Goal: Information Seeking & Learning: Learn about a topic

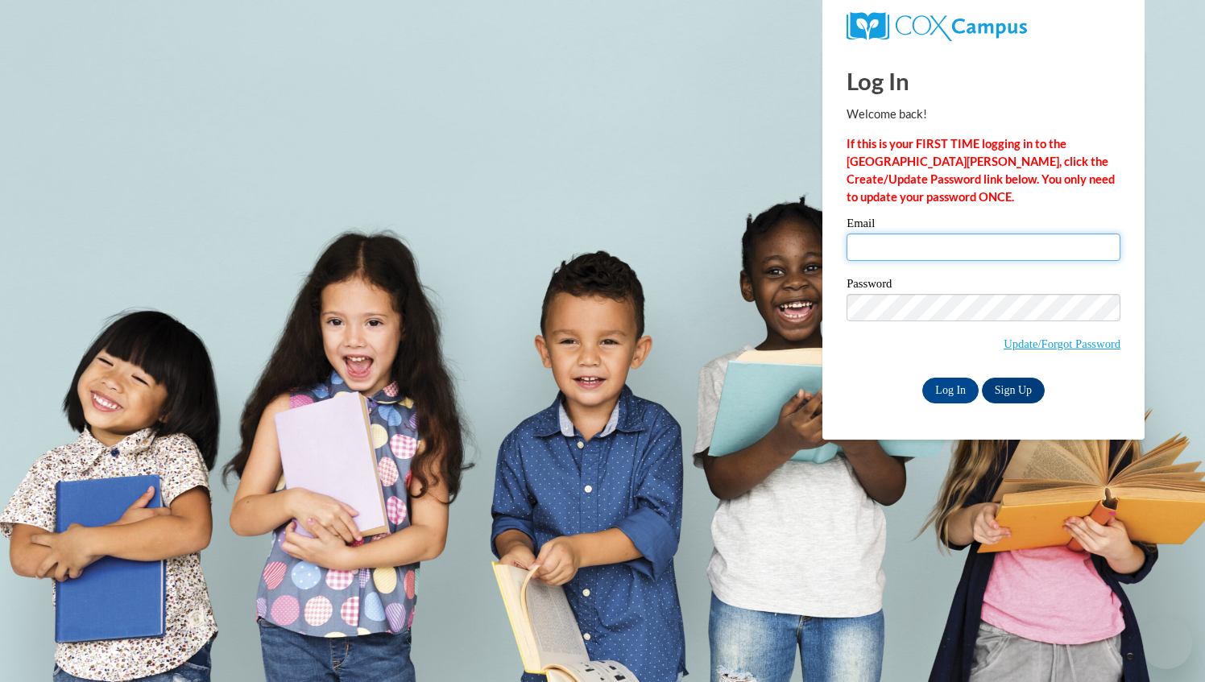
click at [920, 257] on input "Email" at bounding box center [984, 247] width 274 height 27
type input "margaret.mixon@barrow.k12.ga.us"
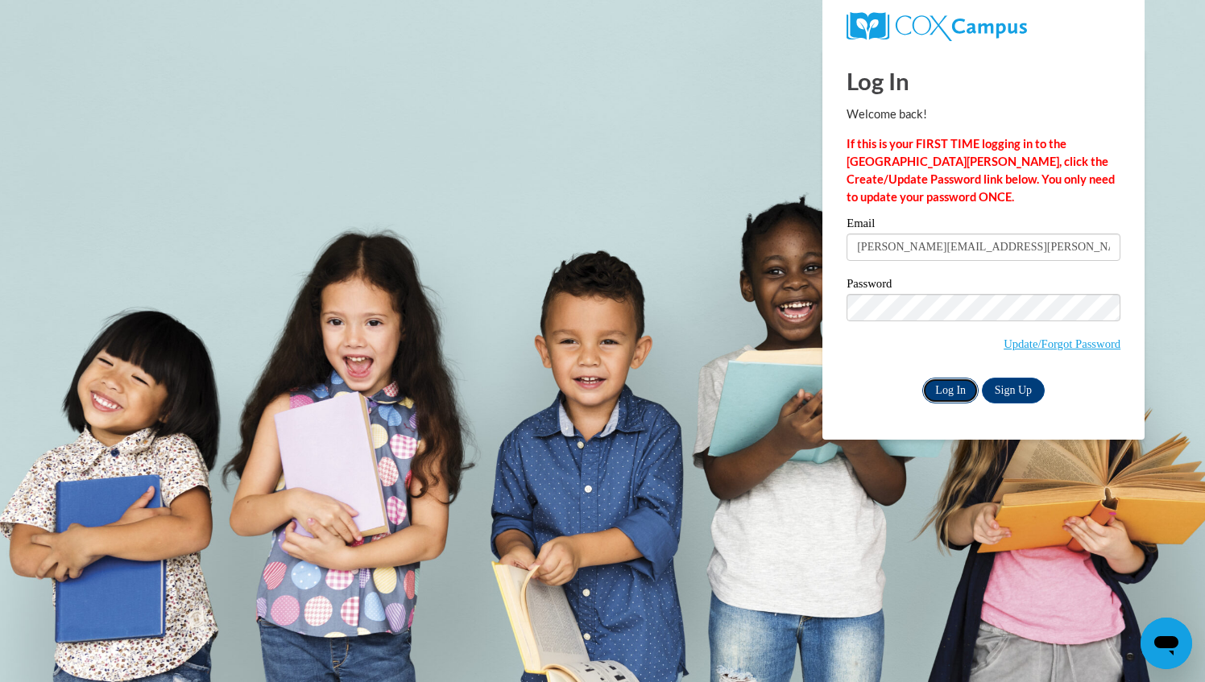
click at [926, 393] on input "Log In" at bounding box center [950, 391] width 56 height 26
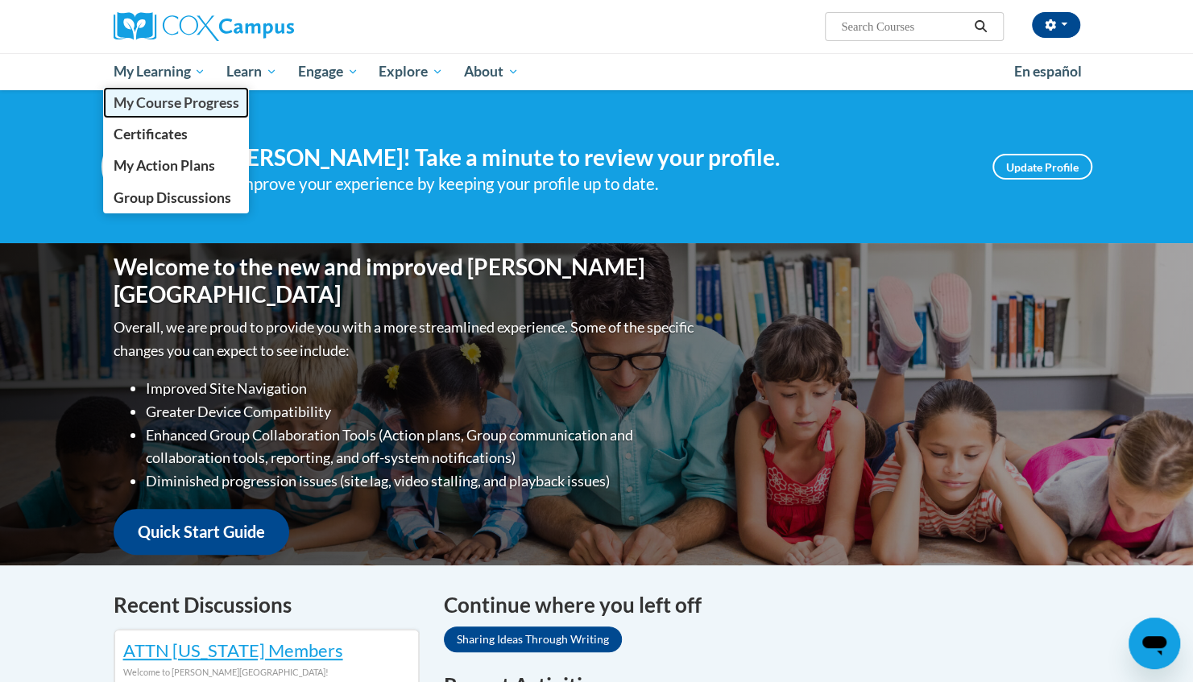
click at [176, 101] on span "My Course Progress" at bounding box center [176, 102] width 126 height 17
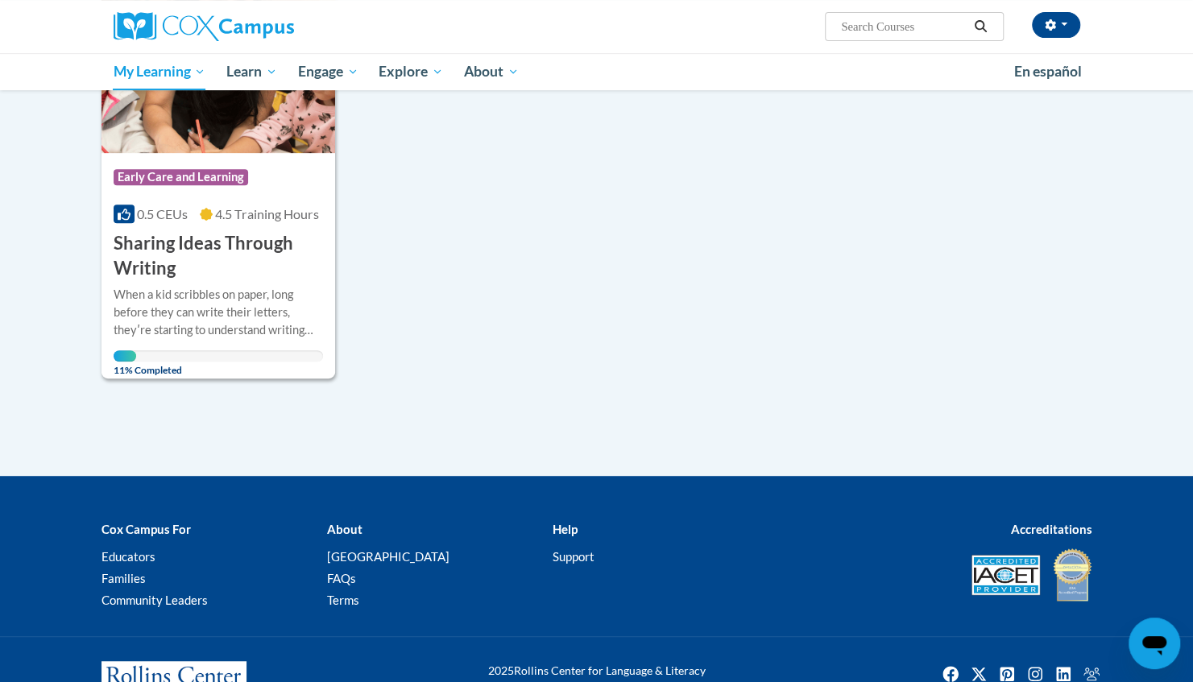
scroll to position [322, 0]
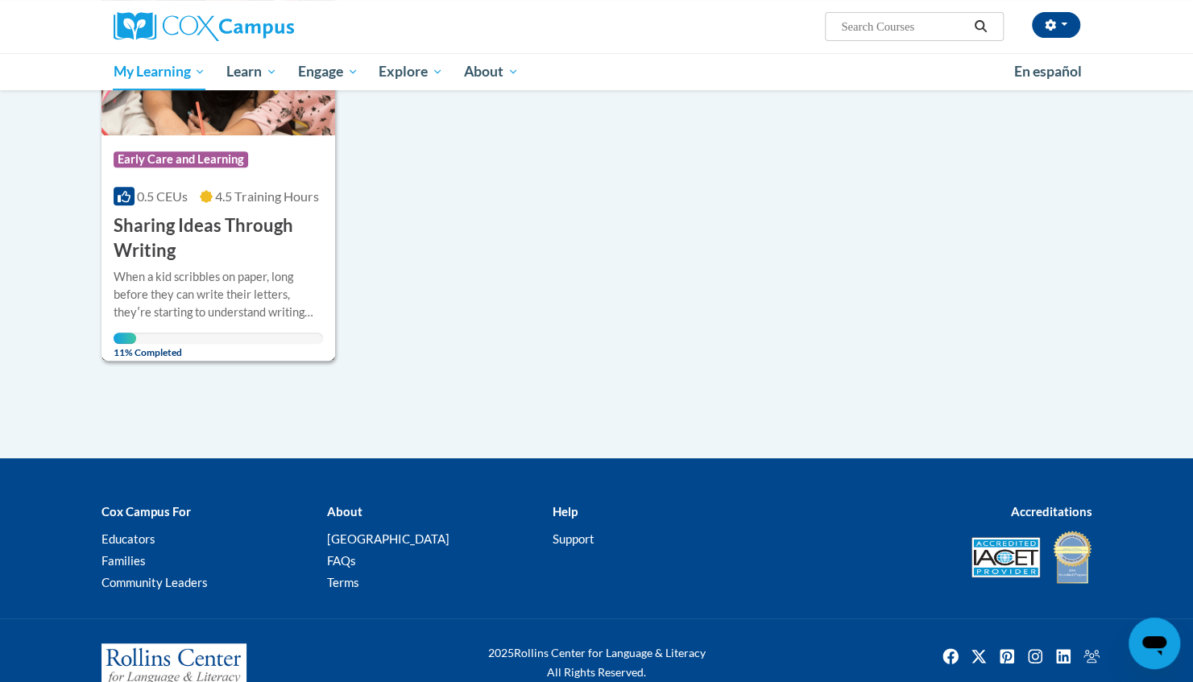
click at [182, 119] on img at bounding box center [218, 53] width 234 height 164
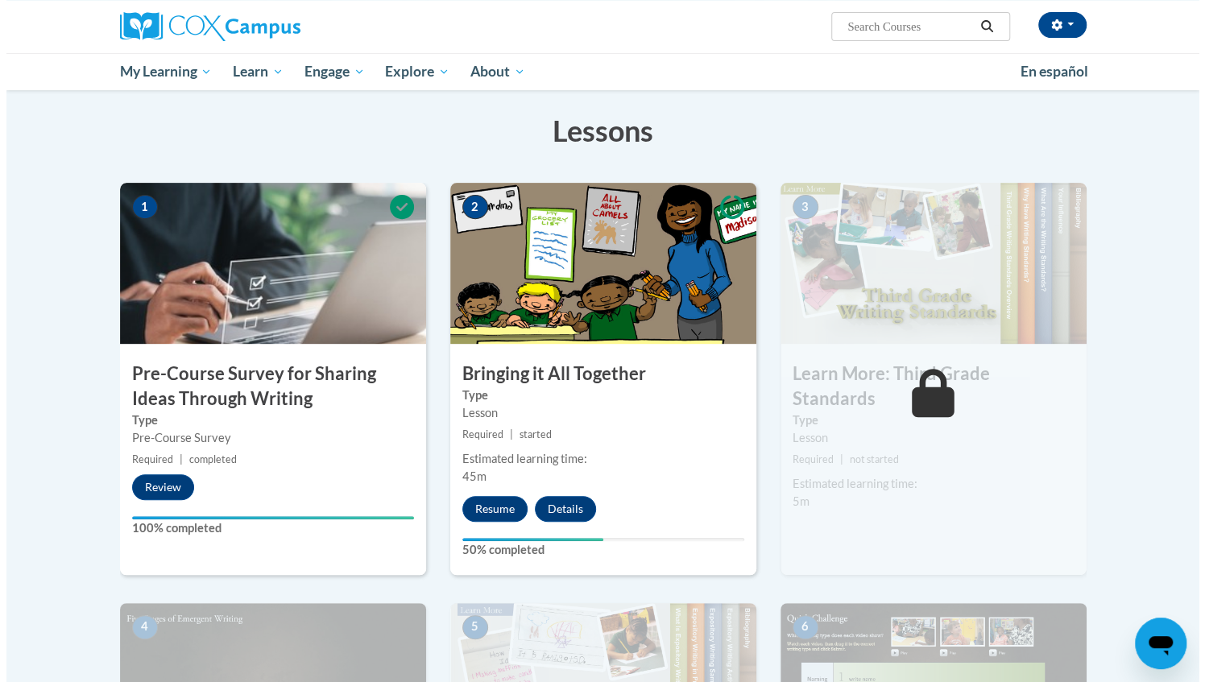
scroll to position [242, 0]
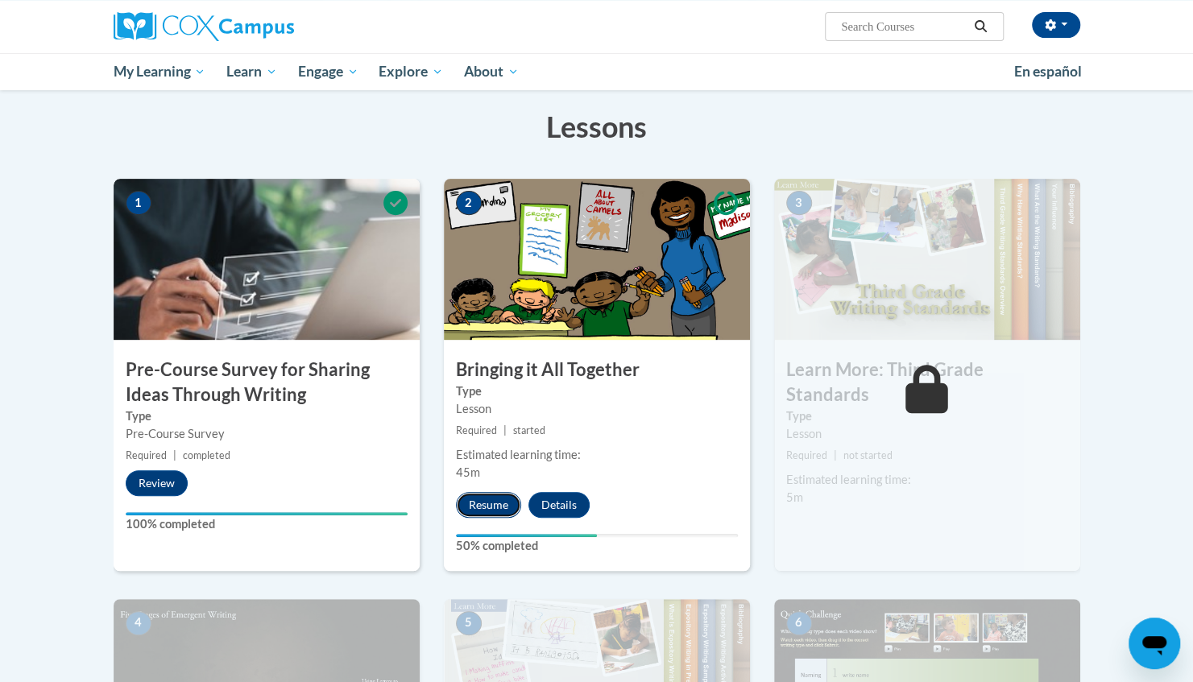
click at [502, 495] on button "Resume" at bounding box center [488, 505] width 65 height 26
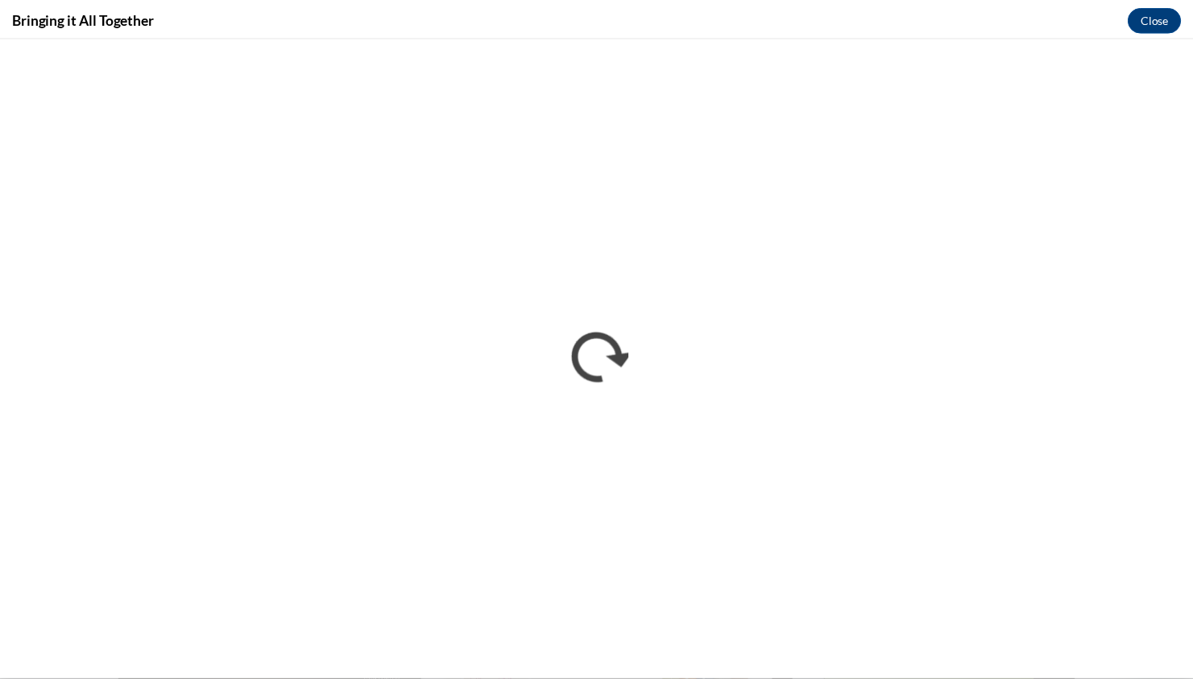
scroll to position [0, 0]
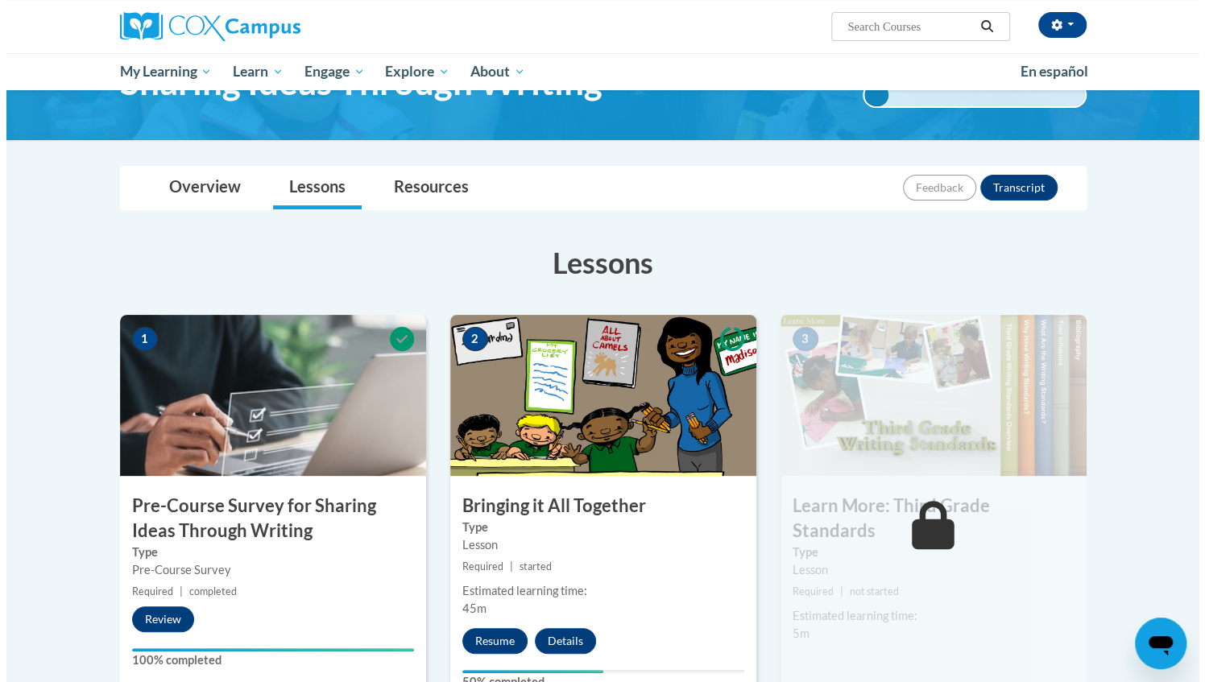
scroll to position [60, 0]
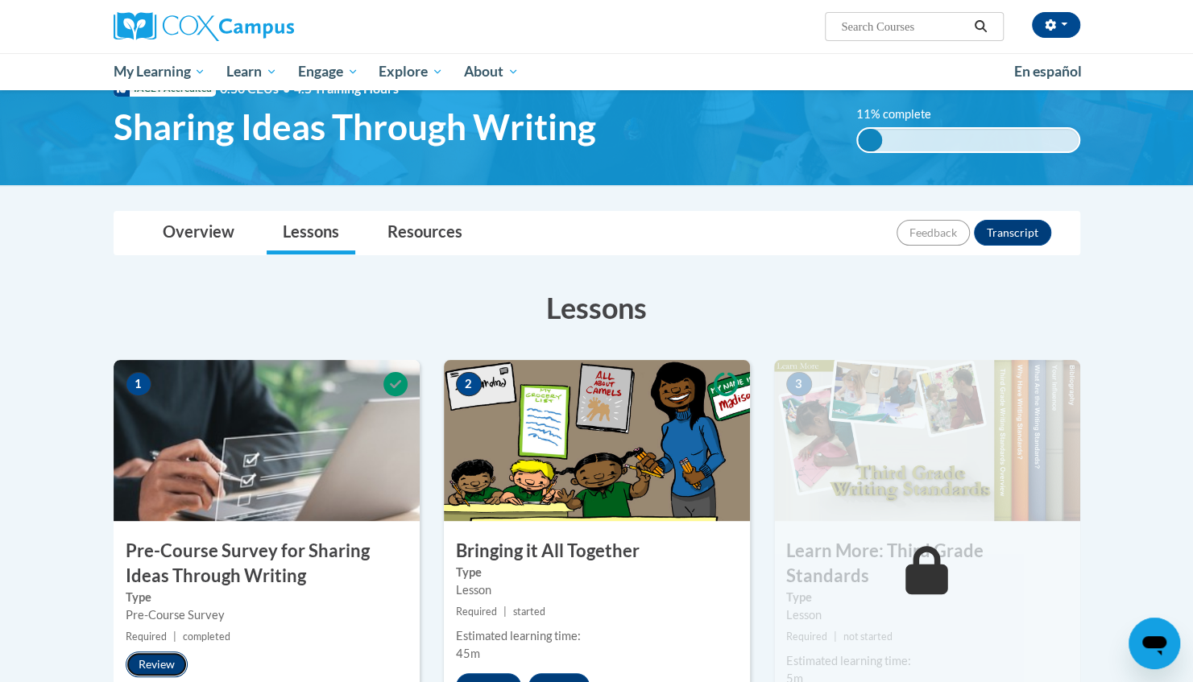
click at [155, 668] on button "Review" at bounding box center [157, 665] width 62 height 26
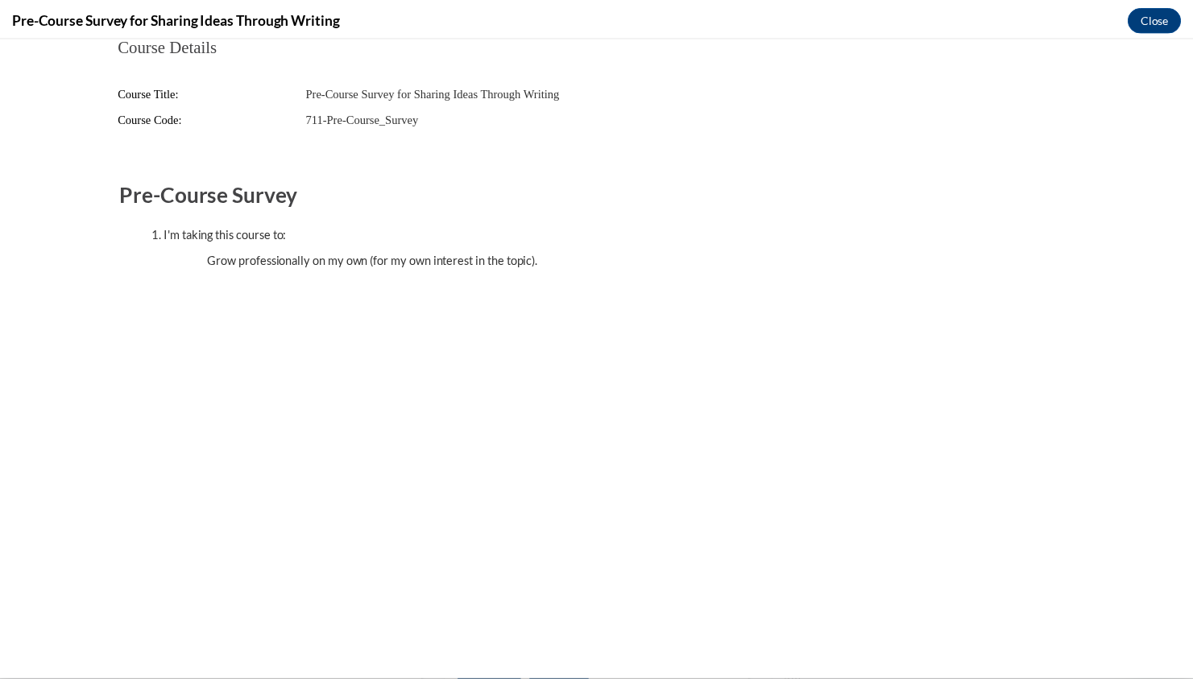
scroll to position [0, 0]
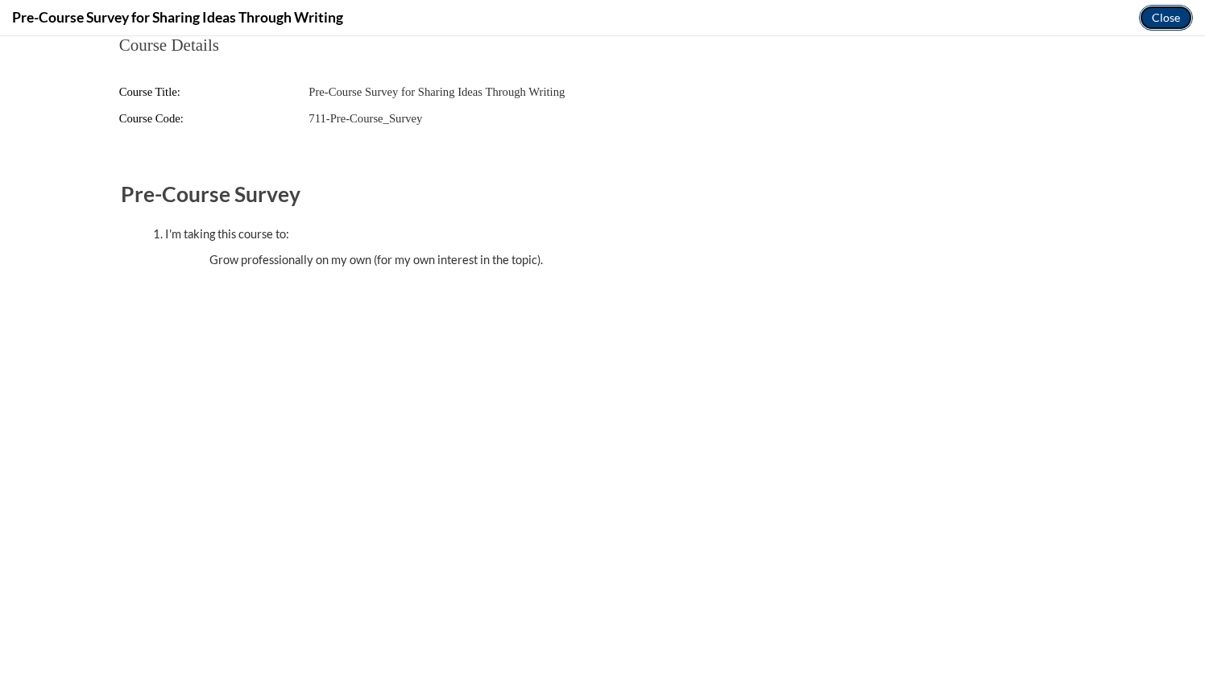
click at [1166, 5] on button "Close" at bounding box center [1166, 18] width 54 height 26
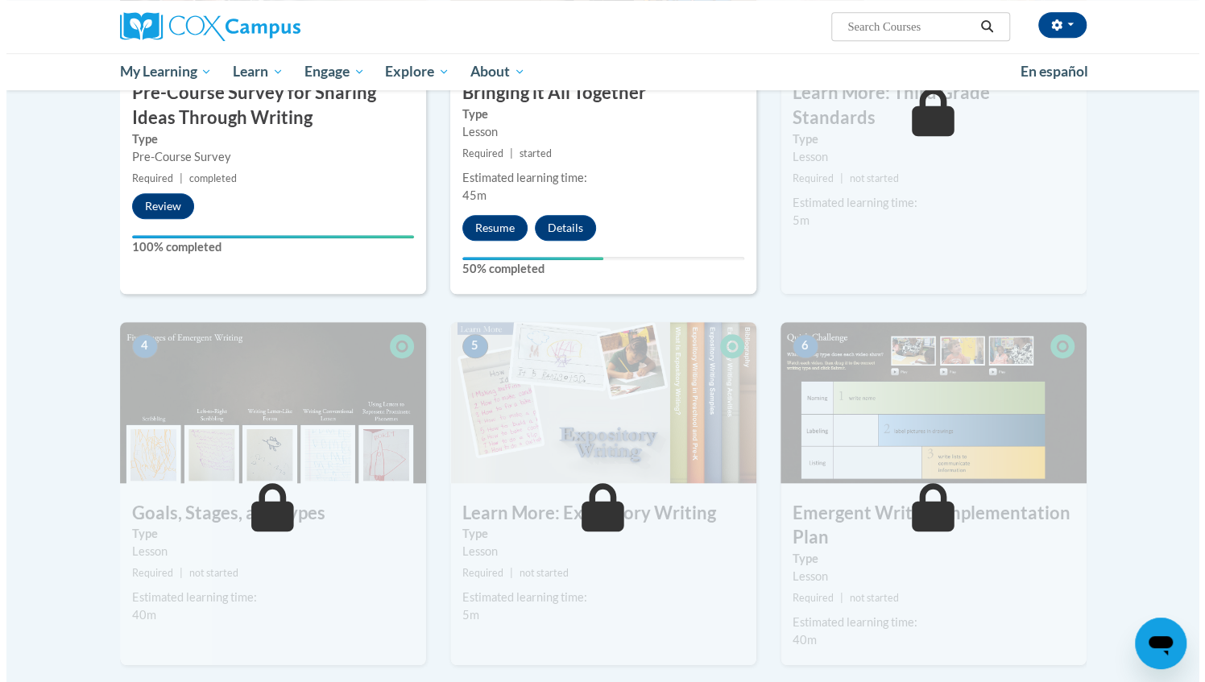
scroll to position [524, 0]
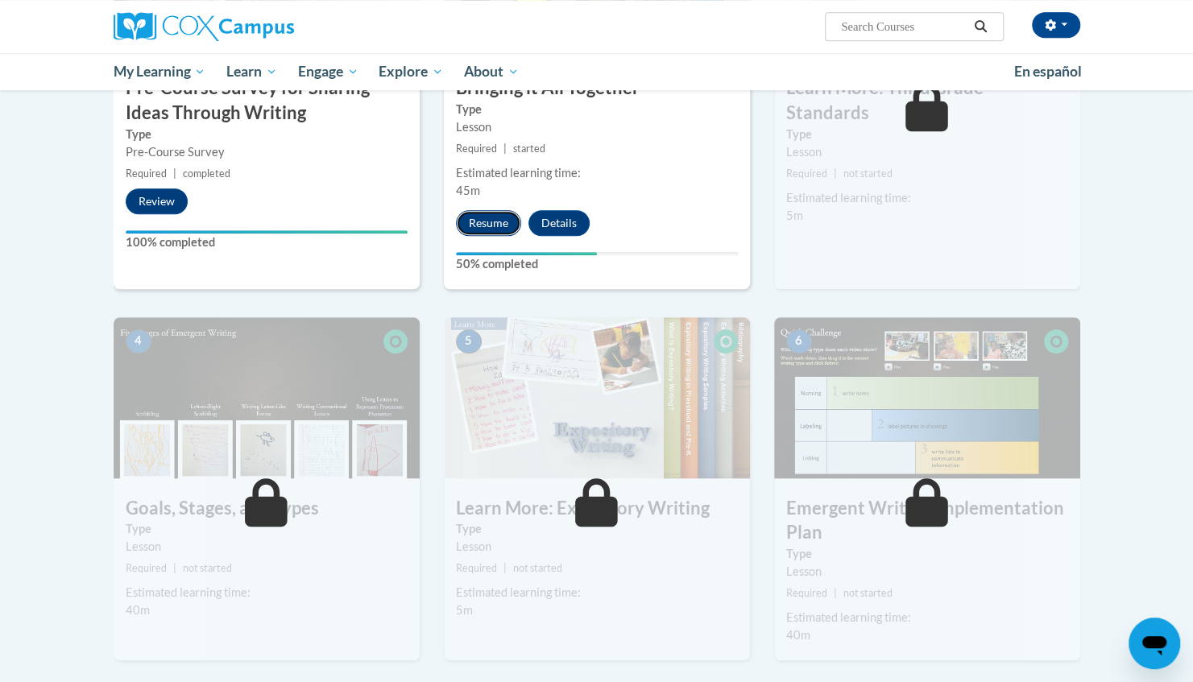
click at [480, 222] on button "Resume" at bounding box center [488, 223] width 65 height 26
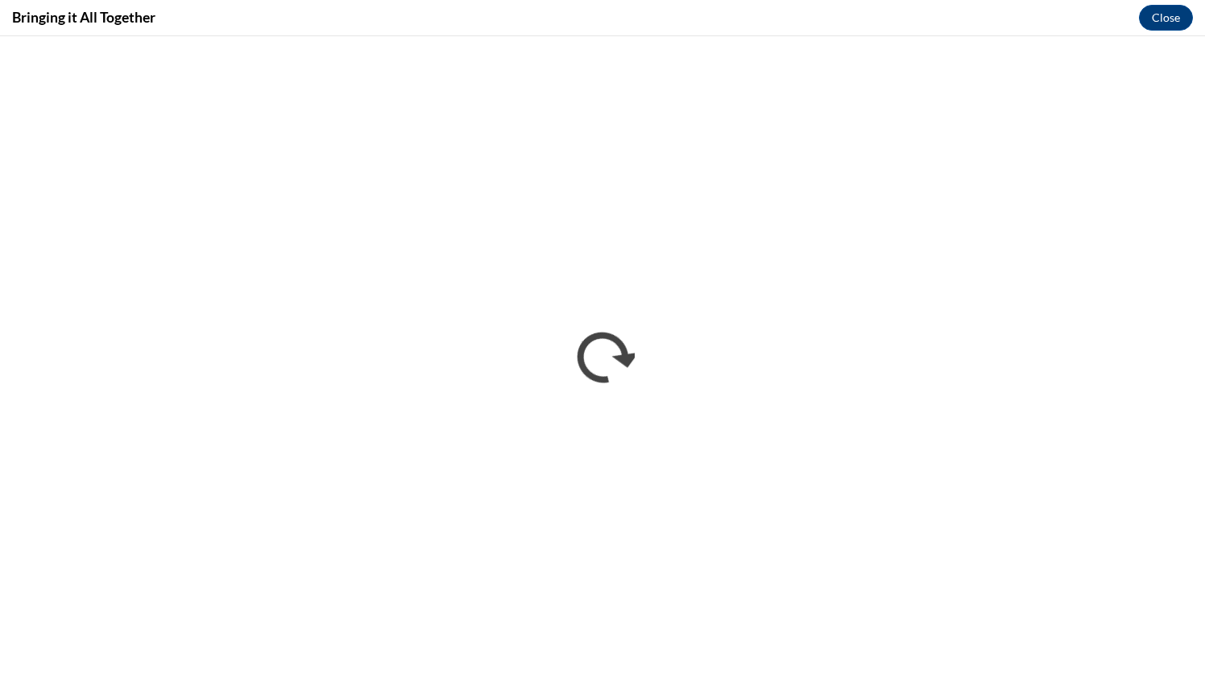
scroll to position [0, 0]
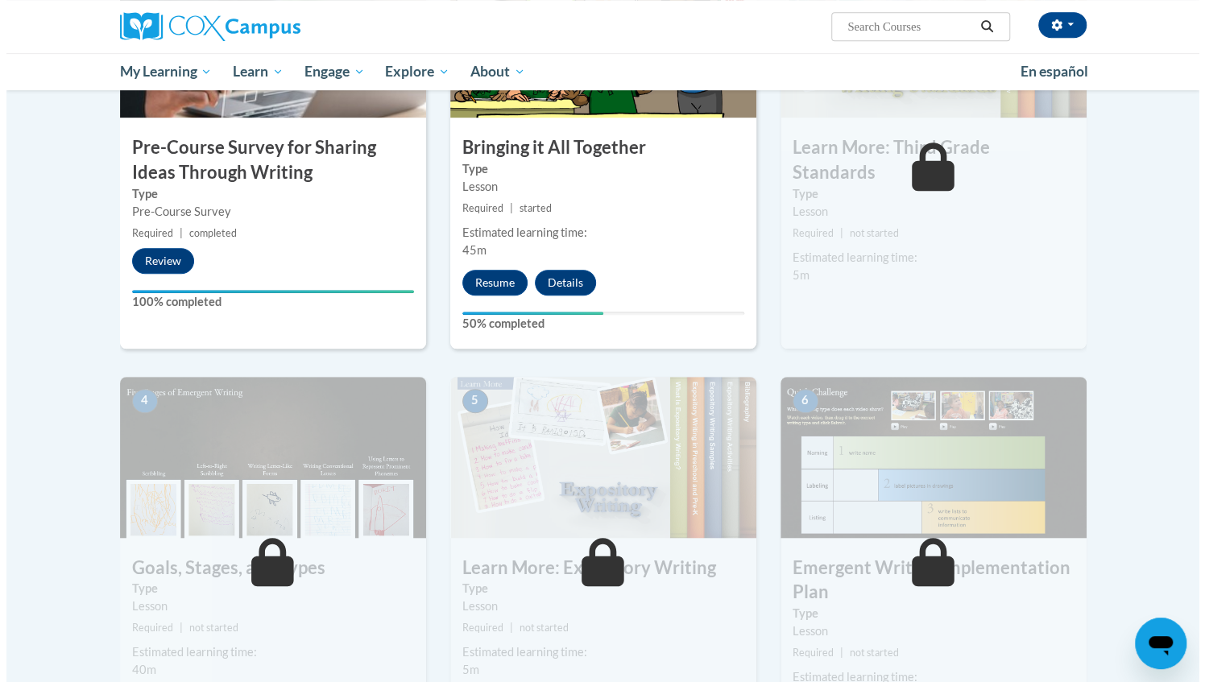
scroll to position [524, 0]
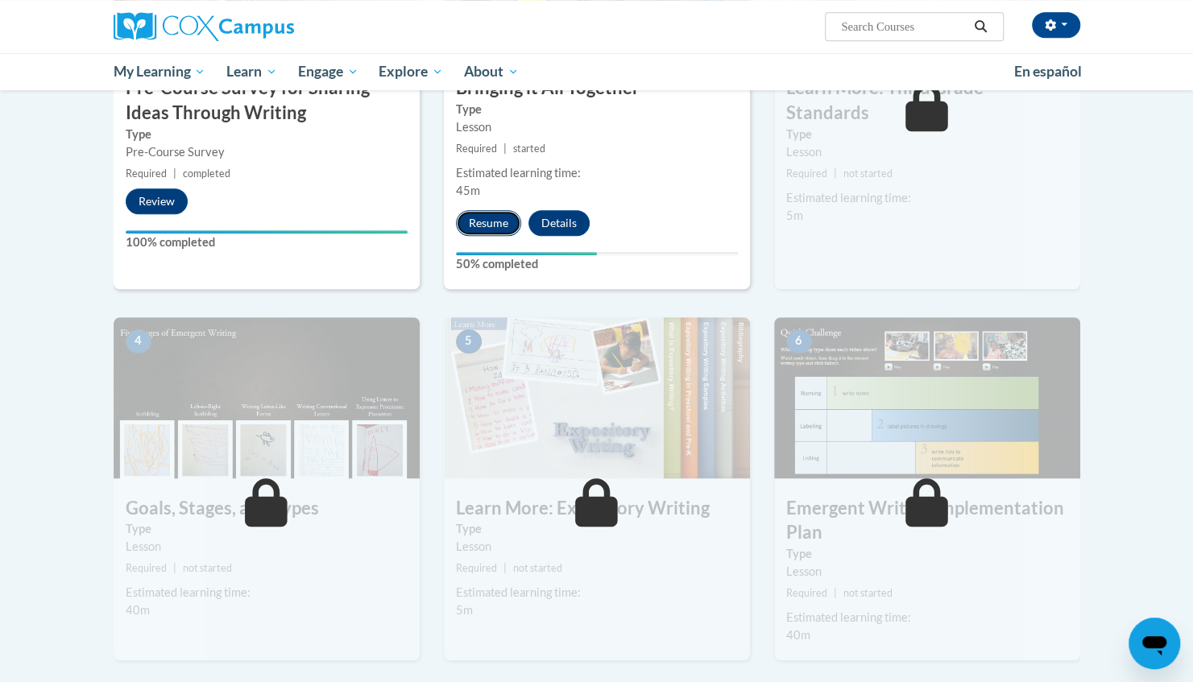
click at [482, 219] on button "Resume" at bounding box center [488, 223] width 65 height 26
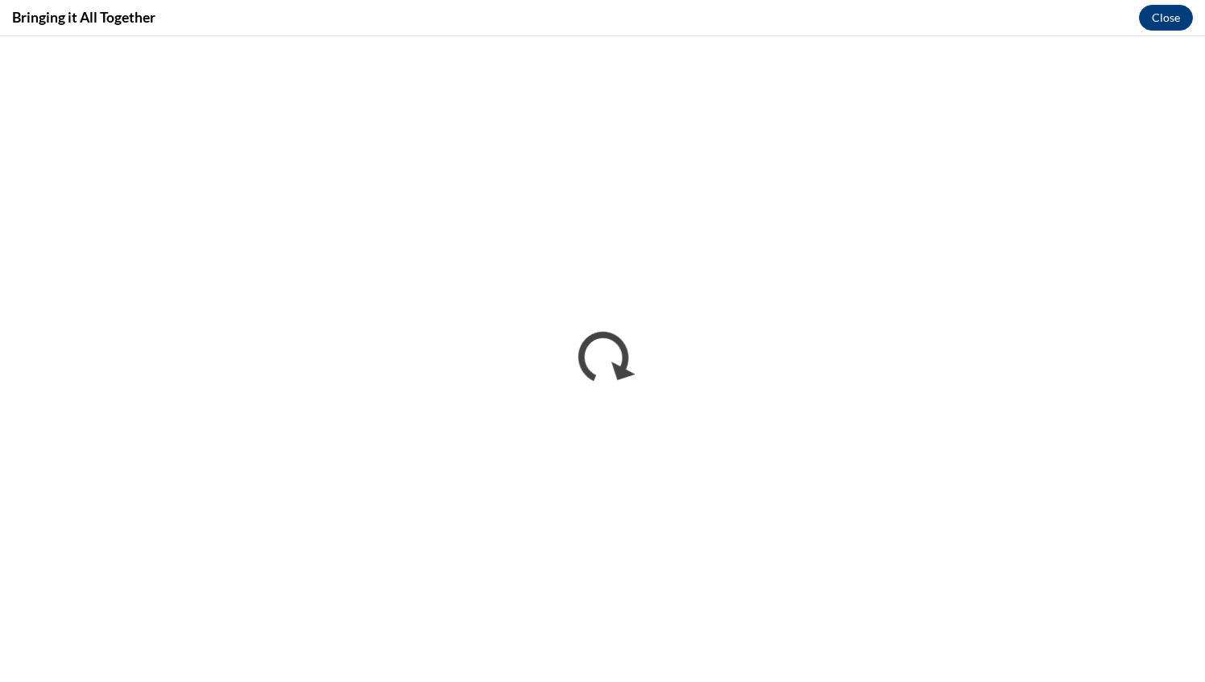
scroll to position [0, 0]
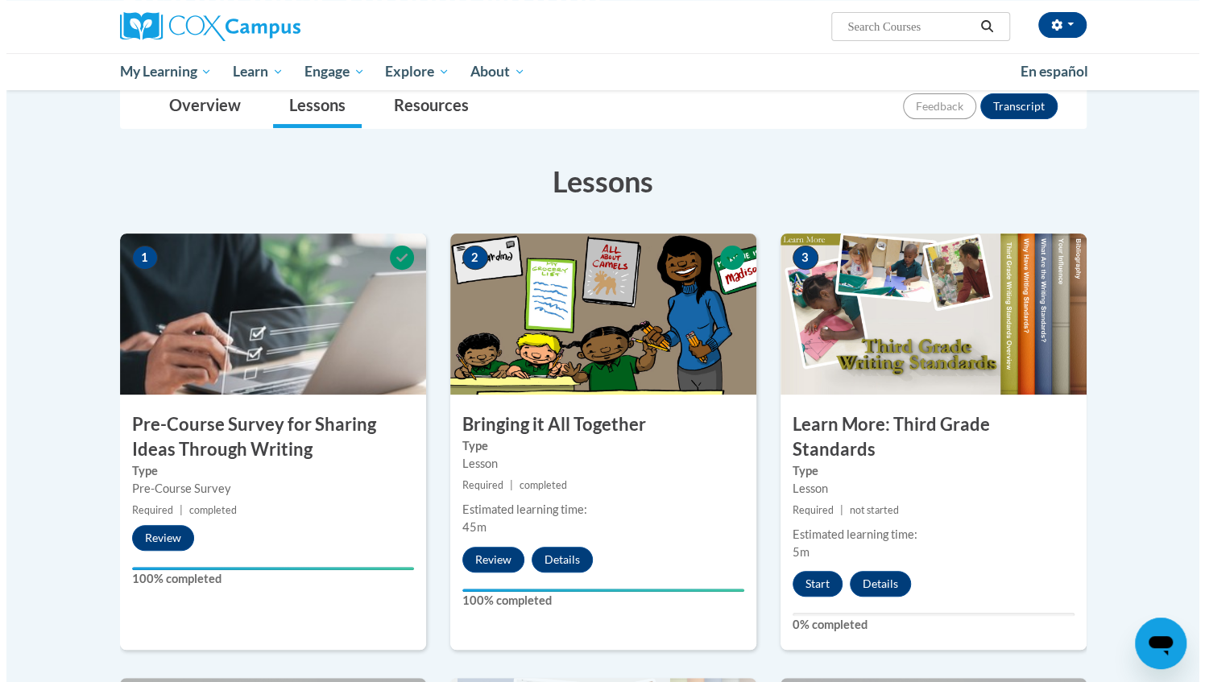
scroll to position [181, 0]
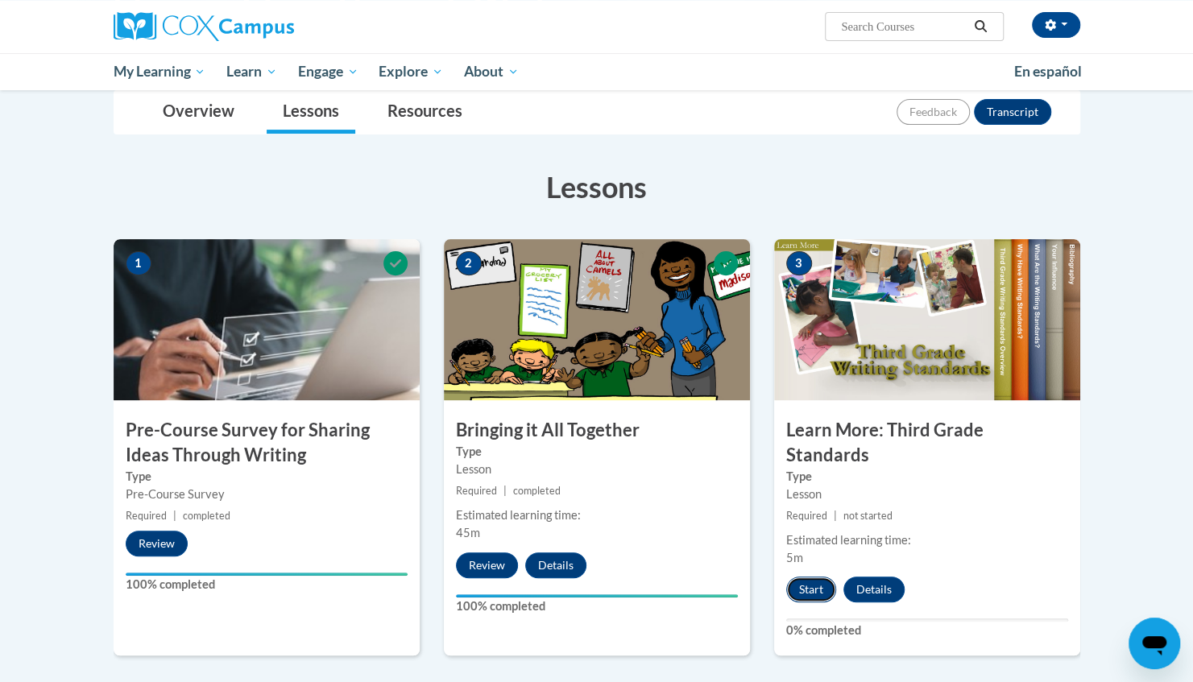
click at [805, 577] on button "Start" at bounding box center [811, 590] width 50 height 26
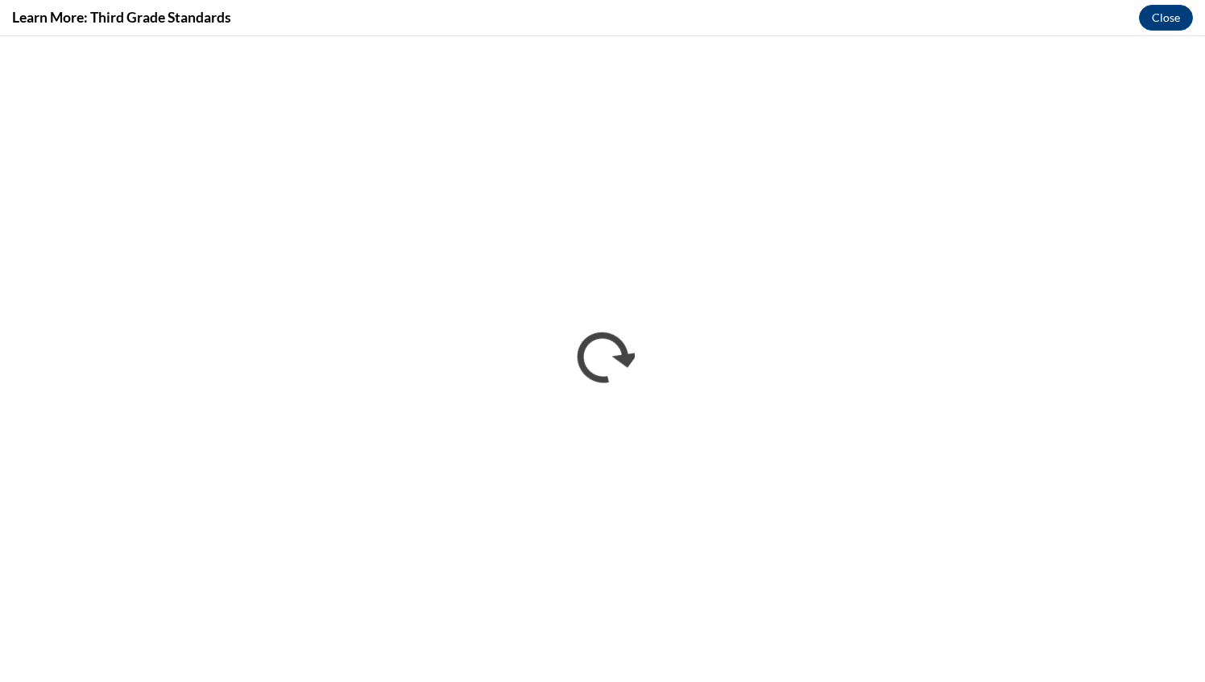
scroll to position [0, 0]
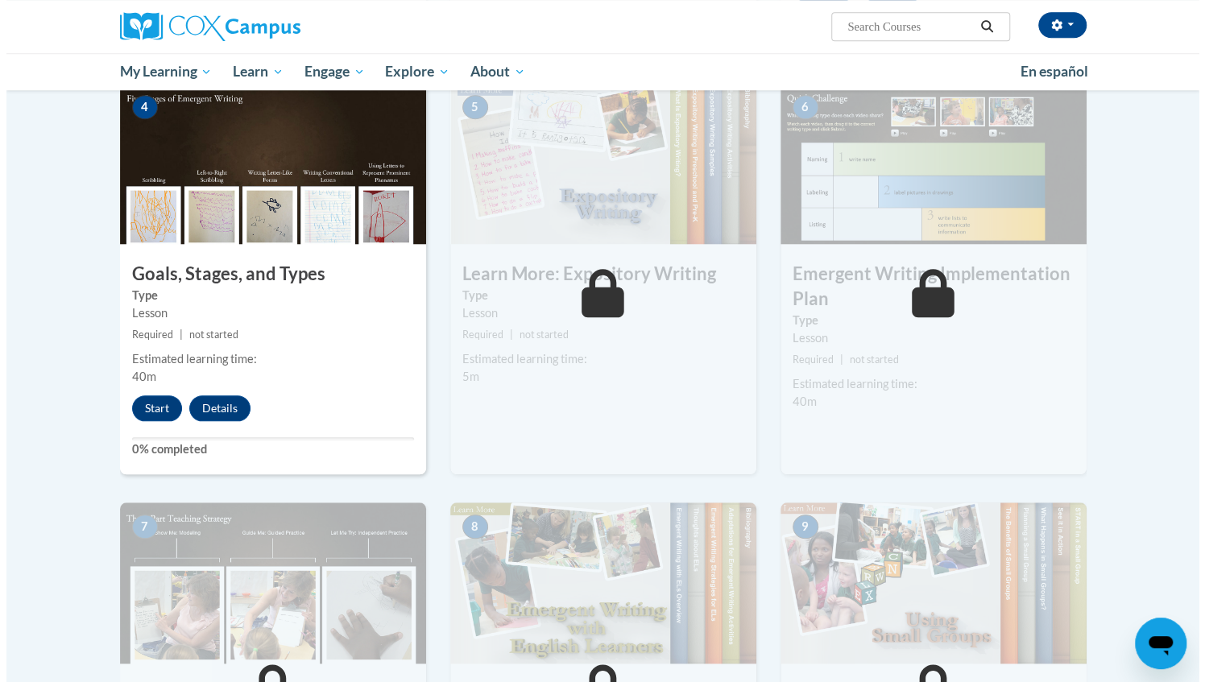
scroll to position [785, 0]
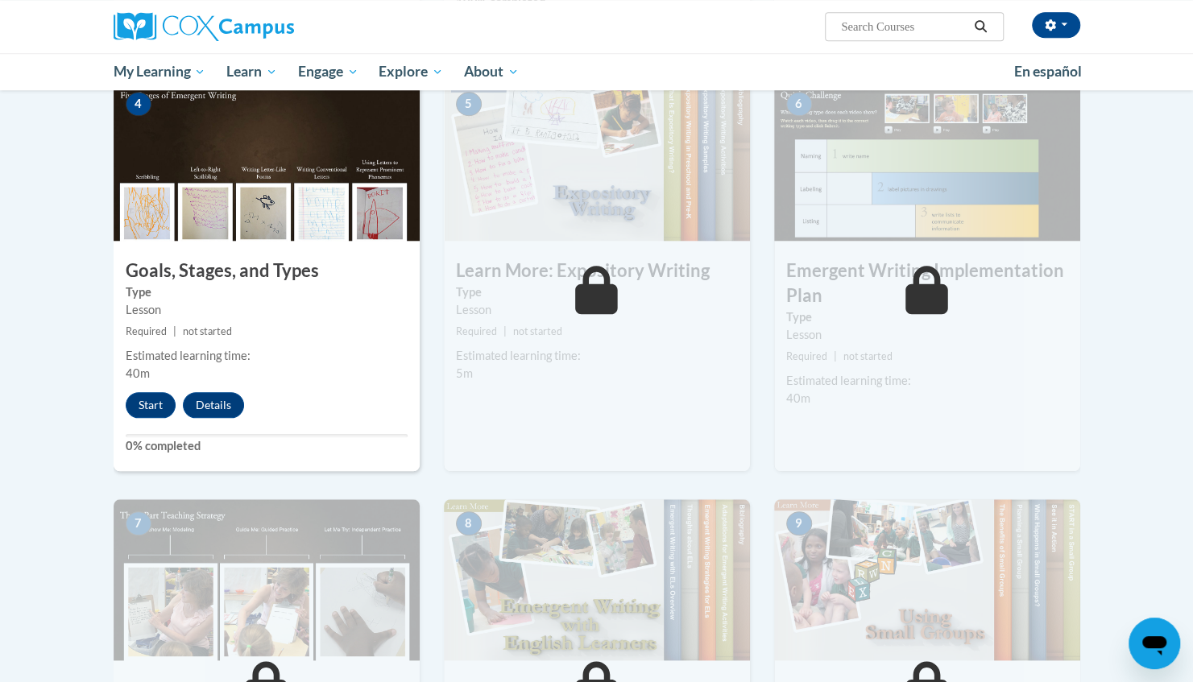
click at [329, 323] on small "Required | not started" at bounding box center [267, 332] width 306 height 18
click at [145, 392] on button "Start" at bounding box center [151, 405] width 50 height 26
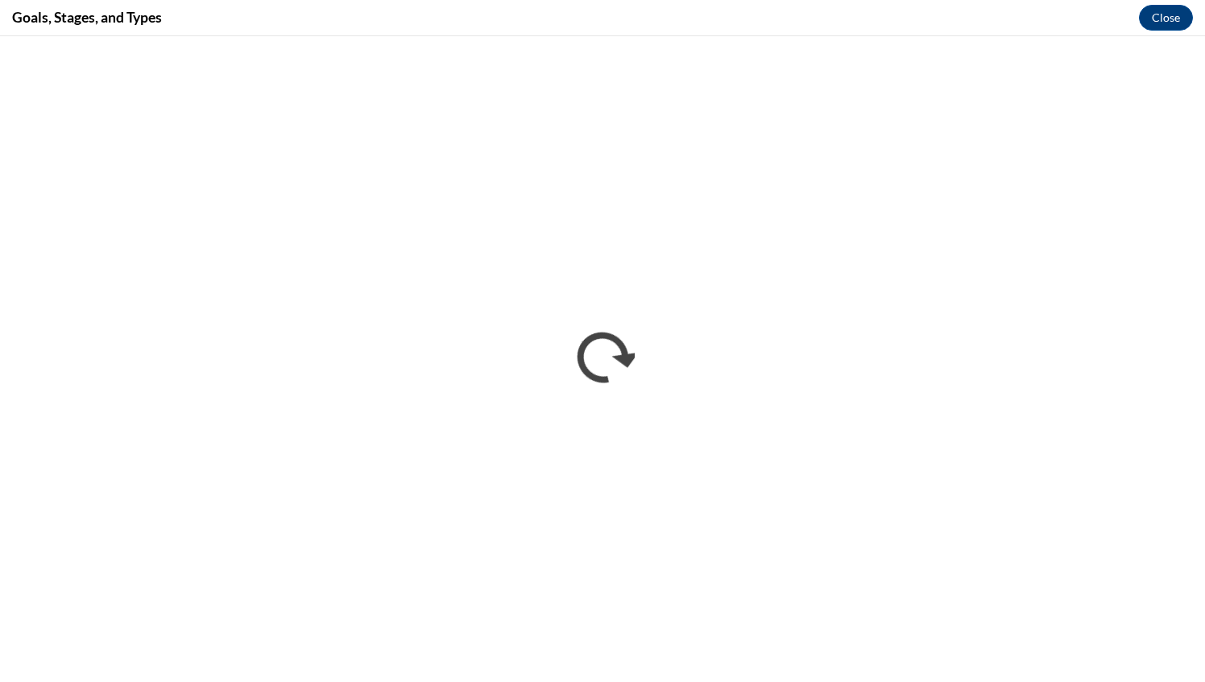
scroll to position [0, 0]
